Goal: Task Accomplishment & Management: Complete application form

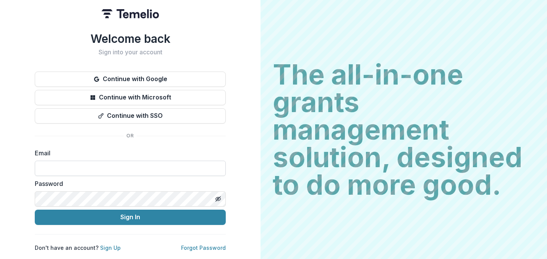
click at [116, 165] on input at bounding box center [130, 167] width 191 height 15
click at [115, 166] on input at bounding box center [130, 167] width 191 height 15
type input "**********"
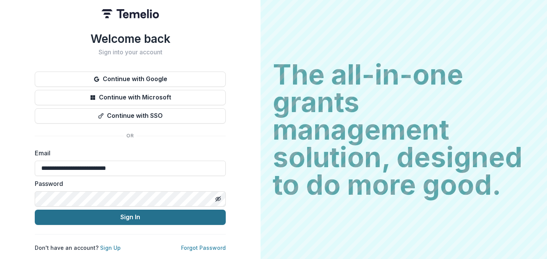
click at [120, 212] on button "Sign In" at bounding box center [130, 216] width 191 height 15
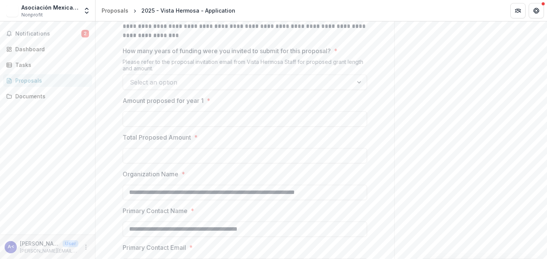
scroll to position [475, 0]
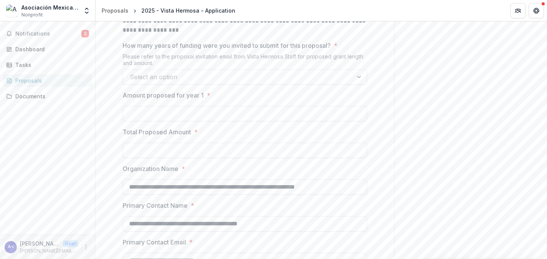
click at [270, 82] on div at bounding box center [238, 76] width 216 height 11
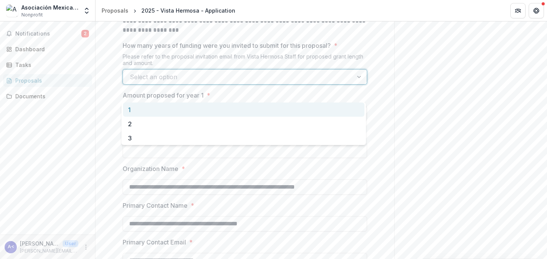
click at [256, 111] on div "1" at bounding box center [243, 109] width 241 height 14
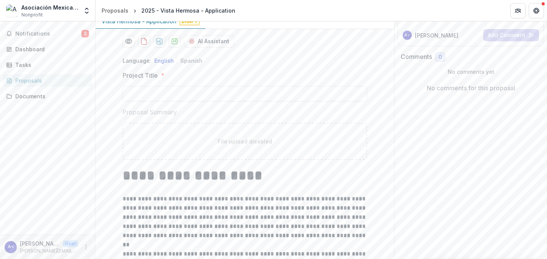
scroll to position [100, 0]
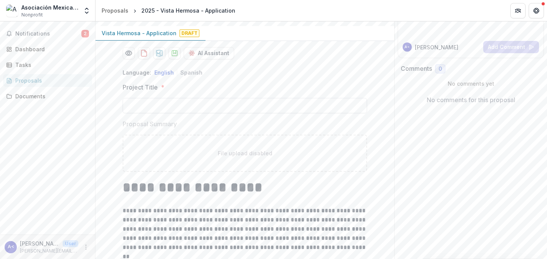
click at [163, 113] on input "Project Title *" at bounding box center [245, 105] width 244 height 15
paste input "**********"
click at [186, 76] on button "Spanish" at bounding box center [191, 72] width 22 height 6
drag, startPoint x: 275, startPoint y: 118, endPoint x: 149, endPoint y: 119, distance: 125.7
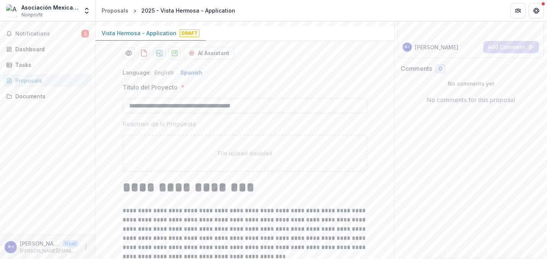
click at [149, 113] on input "**********" at bounding box center [245, 105] width 244 height 15
paste input "*"
click at [197, 113] on input "**********" at bounding box center [245, 105] width 244 height 15
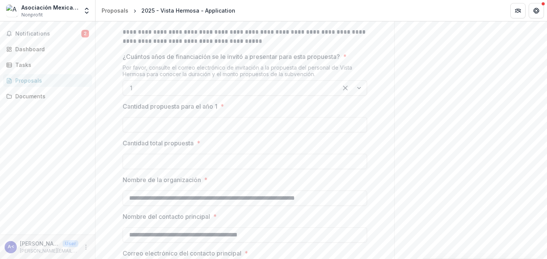
scroll to position [503, 0]
type input "**********"
click at [225, 131] on input "Cantidad propuesta para el año 1 *" at bounding box center [245, 123] width 244 height 15
type input "*******"
click at [215, 168] on input "Cantidad total propuesta *" at bounding box center [245, 160] width 244 height 15
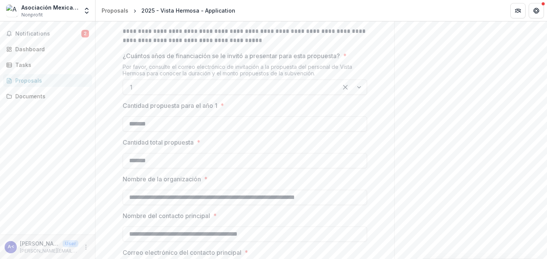
type input "*******"
click at [385, 173] on div "**********" at bounding box center [244, 11] width 299 height 704
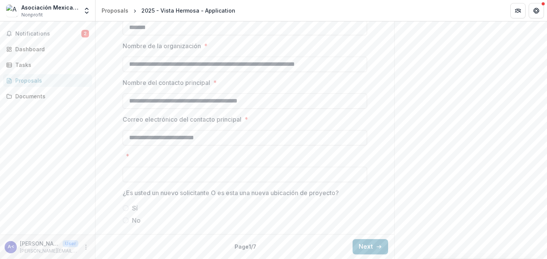
scroll to position [651, 0]
click at [126, 221] on span at bounding box center [126, 220] width 6 height 6
click at [363, 243] on button "Next" at bounding box center [371, 246] width 36 height 15
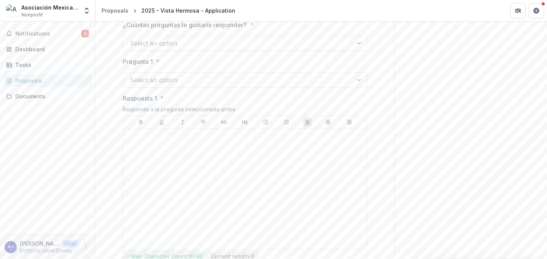
scroll to position [750, 0]
click at [353, 49] on div at bounding box center [360, 42] width 14 height 15
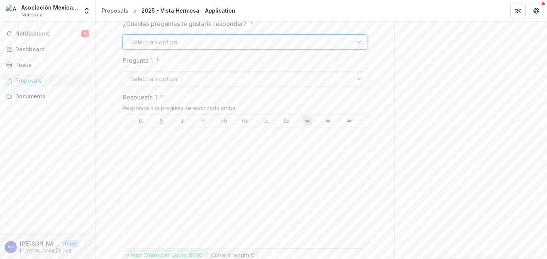
click at [353, 49] on div at bounding box center [360, 42] width 14 height 15
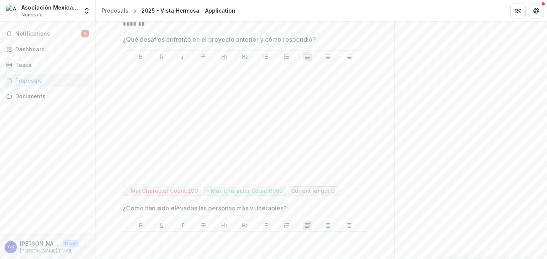
scroll to position [0, 0]
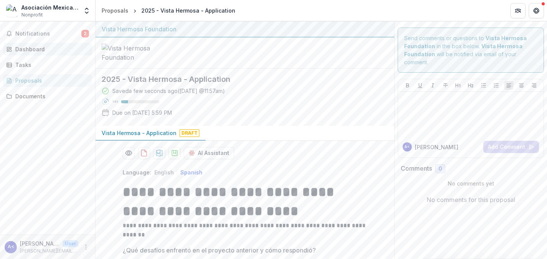
click at [28, 49] on div "Dashboard" at bounding box center [50, 49] width 71 height 8
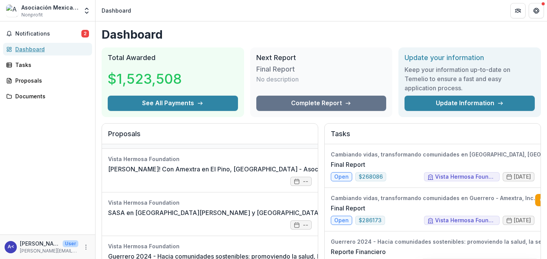
scroll to position [23, 0]
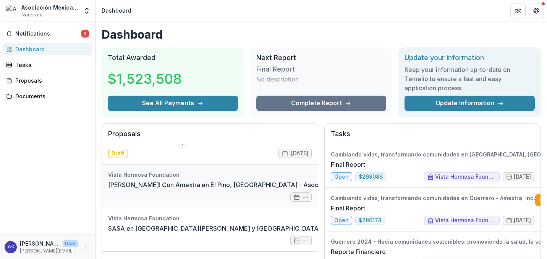
click at [221, 184] on link "SASA! Con Amextra en El Pino, Estado de México - Asociación Mexicana de Transfo…" at bounding box center [281, 184] width 346 height 9
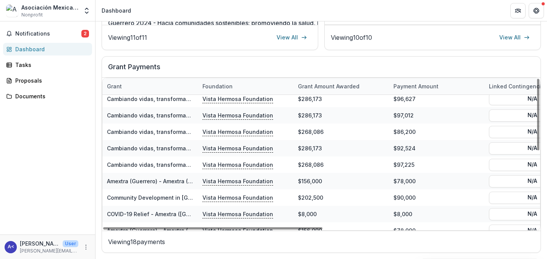
scroll to position [135, 0]
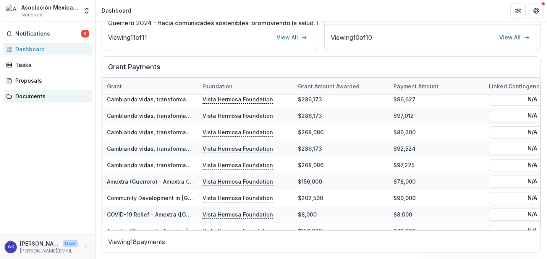
click at [35, 97] on div "Documents" at bounding box center [50, 96] width 71 height 8
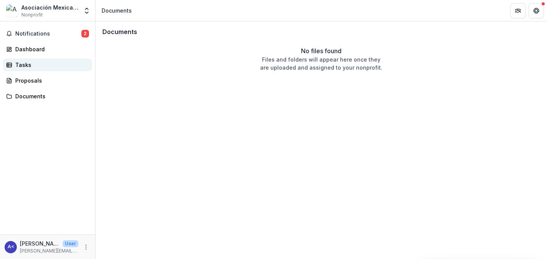
click at [24, 66] on div "Tasks" at bounding box center [50, 65] width 71 height 8
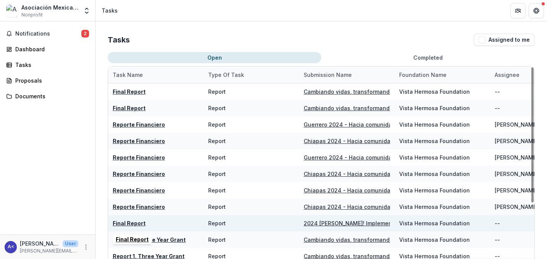
click at [123, 224] on u "Final Report" at bounding box center [129, 223] width 33 height 6
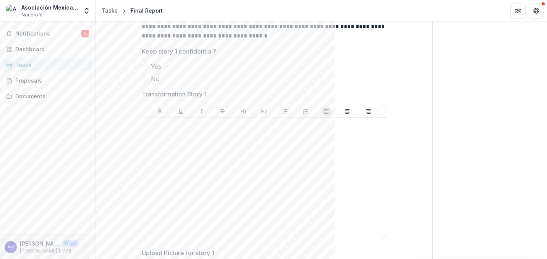
scroll to position [1096, 0]
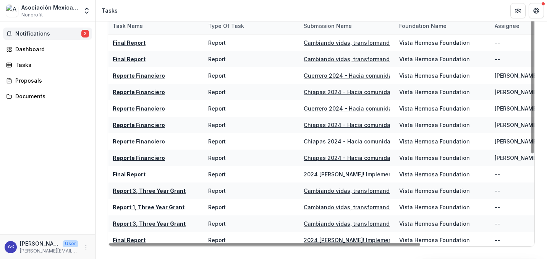
click at [36, 35] on span "Notifications" at bounding box center [48, 34] width 66 height 6
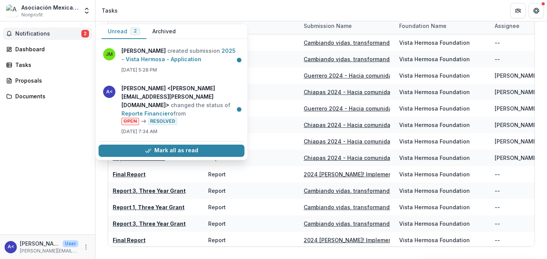
click at [55, 168] on div "Notifications 2 Unread 2 Archived JM Jerry Martinez created submission 2025 - V…" at bounding box center [47, 127] width 95 height 213
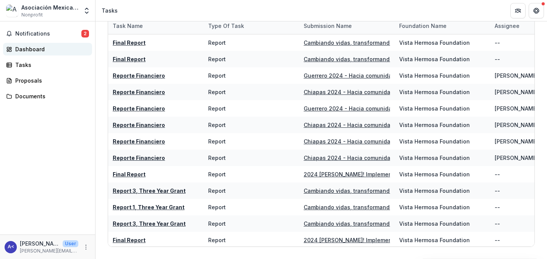
click at [31, 47] on div "Dashboard" at bounding box center [50, 49] width 71 height 8
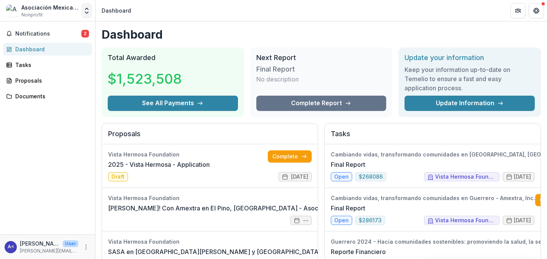
click at [85, 14] on icon "Open entity switcher" at bounding box center [87, 11] width 8 height 8
click at [75, 124] on div "Notifications 2 Dashboard Tasks Proposals Documents" at bounding box center [47, 127] width 95 height 213
click at [293, 153] on link "Complete" at bounding box center [290, 156] width 44 height 12
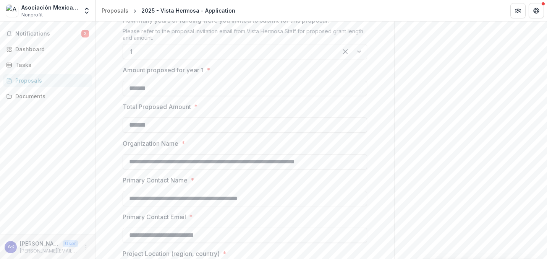
scroll to position [613, 0]
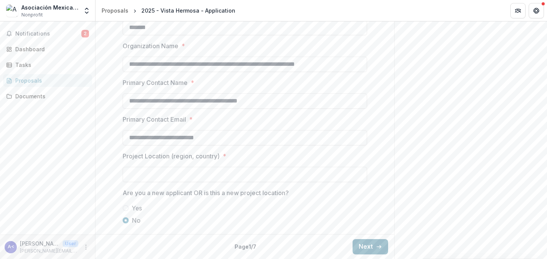
click at [380, 249] on button "Next" at bounding box center [371, 246] width 36 height 15
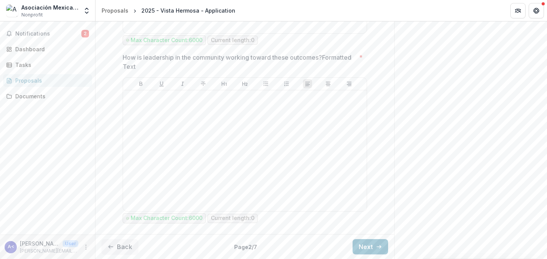
scroll to position [1366, 0]
click at [366, 252] on button "Next" at bounding box center [371, 246] width 36 height 15
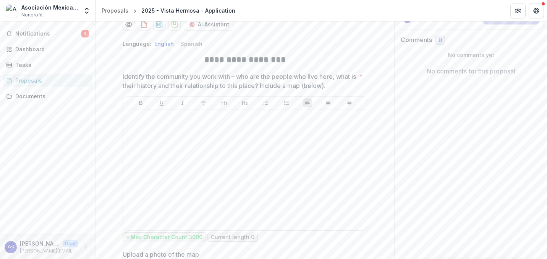
scroll to position [130, 0]
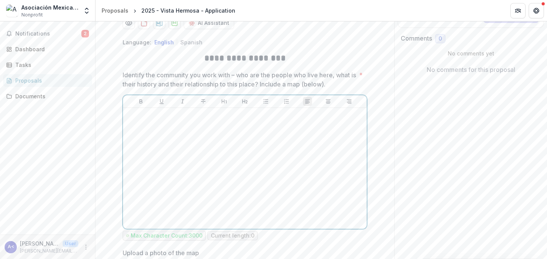
click at [330, 146] on div at bounding box center [245, 168] width 238 height 115
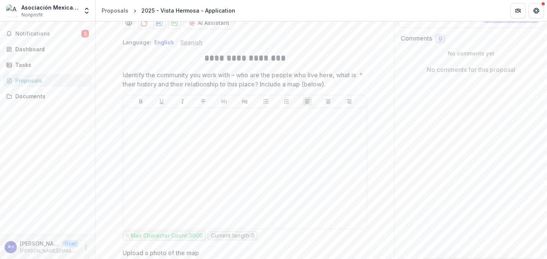
click at [186, 45] on button "Spanish" at bounding box center [191, 42] width 22 height 6
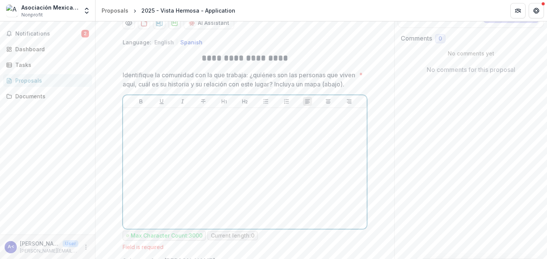
click at [245, 220] on div at bounding box center [245, 168] width 238 height 115
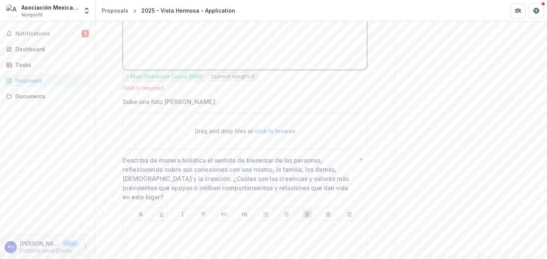
scroll to position [278, 0]
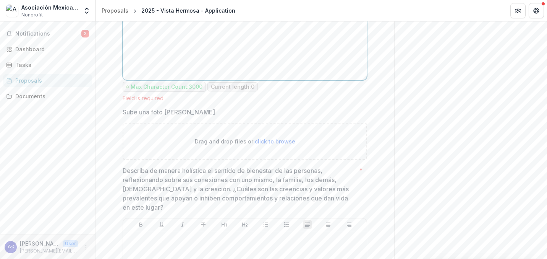
click at [296, 74] on div at bounding box center [245, 19] width 238 height 115
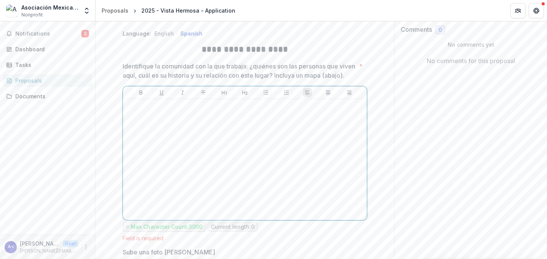
scroll to position [209, 0]
